Goal: Transaction & Acquisition: Subscribe to service/newsletter

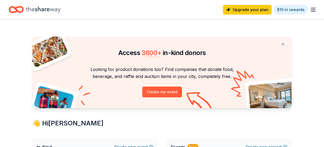
click at [309, 10] on div "Upgrade your plan $10 in rewards" at bounding box center [270, 9] width 94 height 13
click at [313, 11] on line "button" at bounding box center [313, 11] width 4 height 0
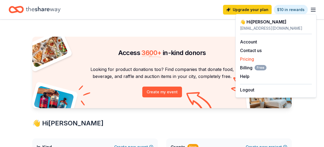
click at [251, 59] on link "Pricing" at bounding box center [247, 58] width 14 height 5
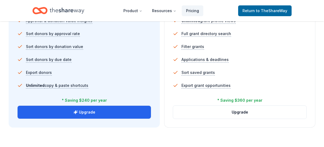
scroll to position [394, 0]
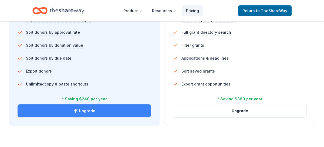
click at [117, 106] on button "Upgrade" at bounding box center [85, 111] width 134 height 13
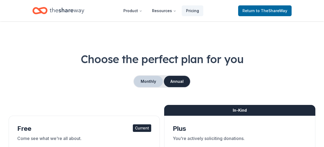
click at [147, 78] on button "Monthly" at bounding box center [148, 81] width 29 height 11
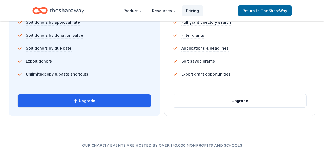
scroll to position [405, 0]
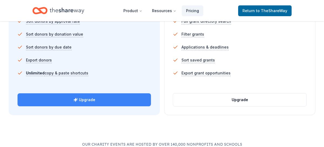
click at [95, 102] on button "Upgrade" at bounding box center [85, 100] width 134 height 13
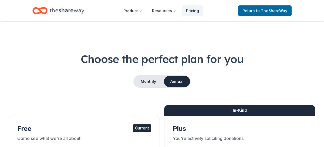
scroll to position [405, 0]
